Goal: Check status: Check status

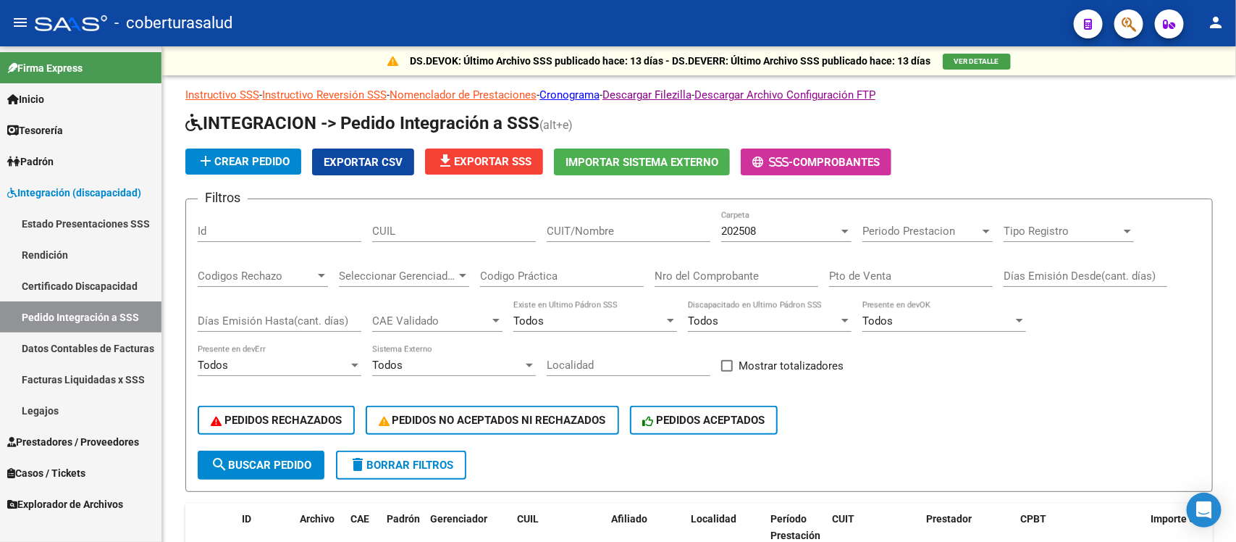
click at [106, 225] on link "Estado Presentaciones SSS" at bounding box center [81, 223] width 162 height 31
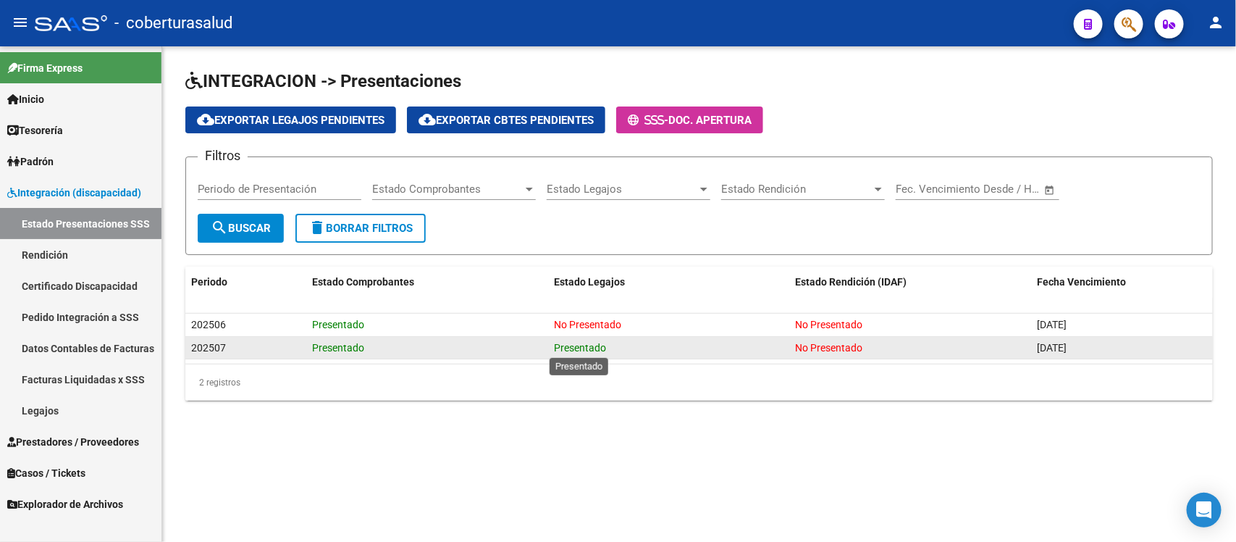
drag, startPoint x: 536, startPoint y: 346, endPoint x: 602, endPoint y: 340, distance: 66.2
click at [602, 340] on div "202507 Presentado Presentado No Presentado 28/11/2025" at bounding box center [699, 348] width 1028 height 23
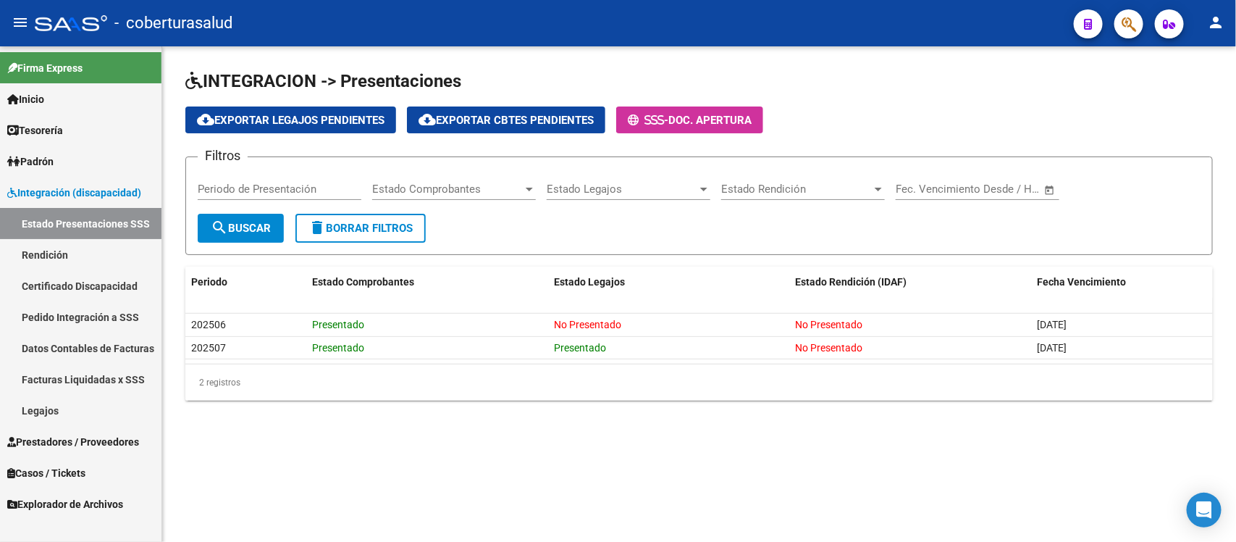
click at [647, 359] on datatable-selection "202506 Presentado No Presentado No Presentado 30/10/2025 202507 Presentado Pres…" at bounding box center [699, 355] width 1028 height 13
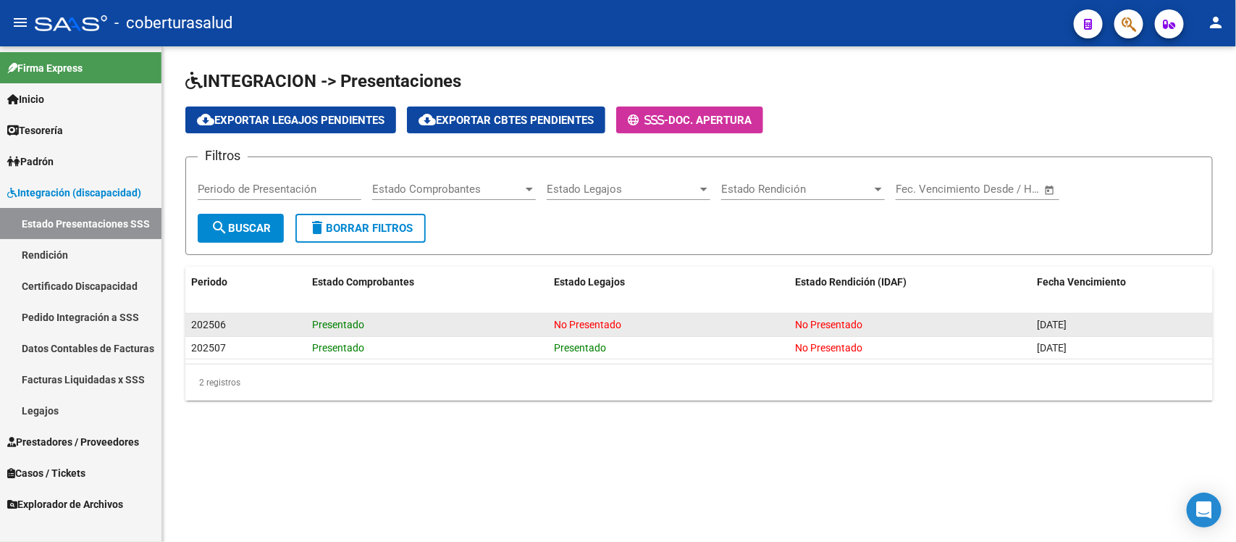
drag, startPoint x: 641, startPoint y: 350, endPoint x: 189, endPoint y: 320, distance: 452.9
click at [189, 320] on datatable-scroller "202506 Presentado No Presentado No Presentado 30/10/2025 202507 Presentado Pres…" at bounding box center [699, 337] width 1028 height 46
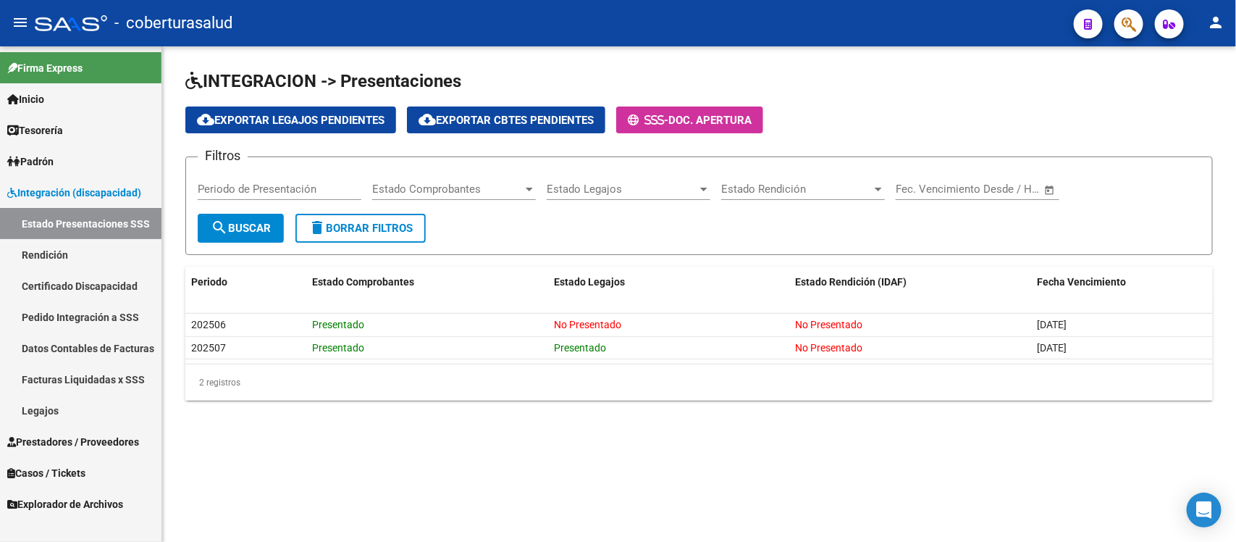
click at [378, 367] on div "2 registros" at bounding box center [699, 382] width 1028 height 36
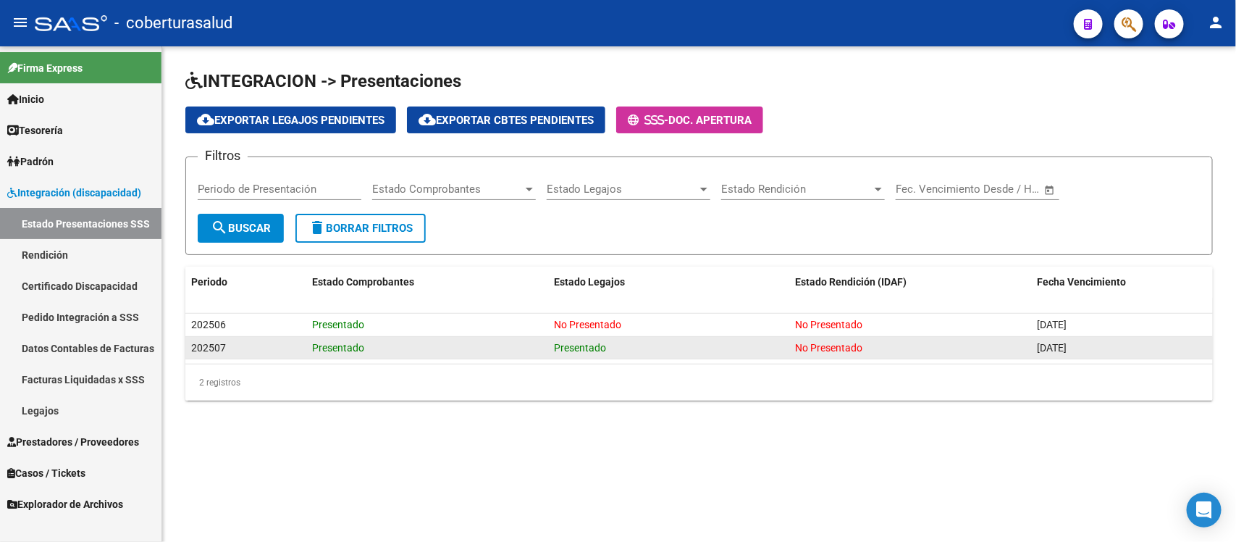
click at [634, 356] on datatable-body-cell "Presentado" at bounding box center [669, 348] width 242 height 22
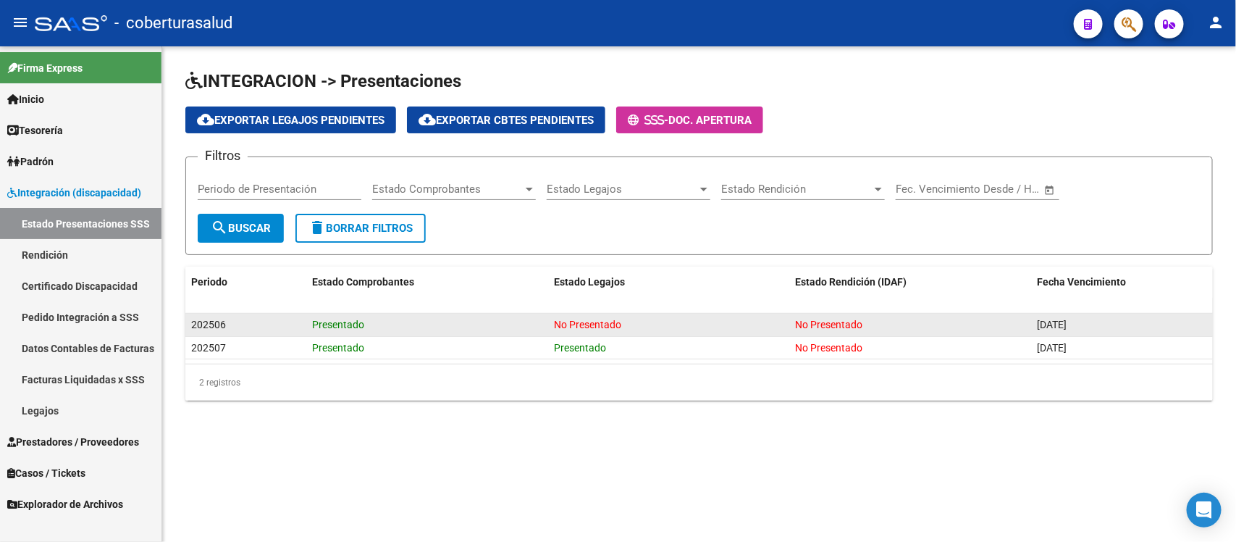
click at [613, 330] on div "No Presentado" at bounding box center [669, 324] width 230 height 17
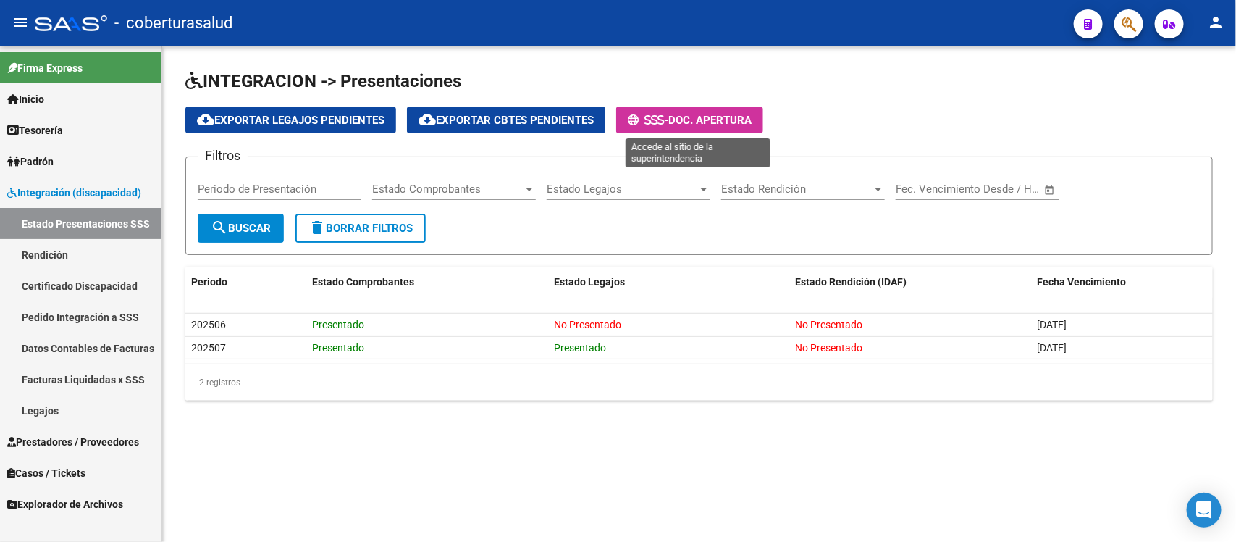
click at [699, 118] on span "Doc. Apertura" at bounding box center [709, 120] width 83 height 13
